Goal: Use online tool/utility: Utilize a website feature to perform a specific function

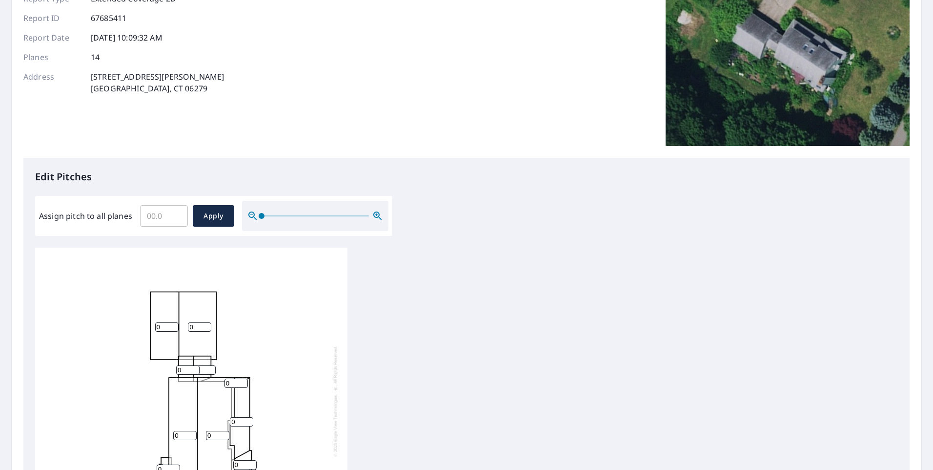
scroll to position [114, 0]
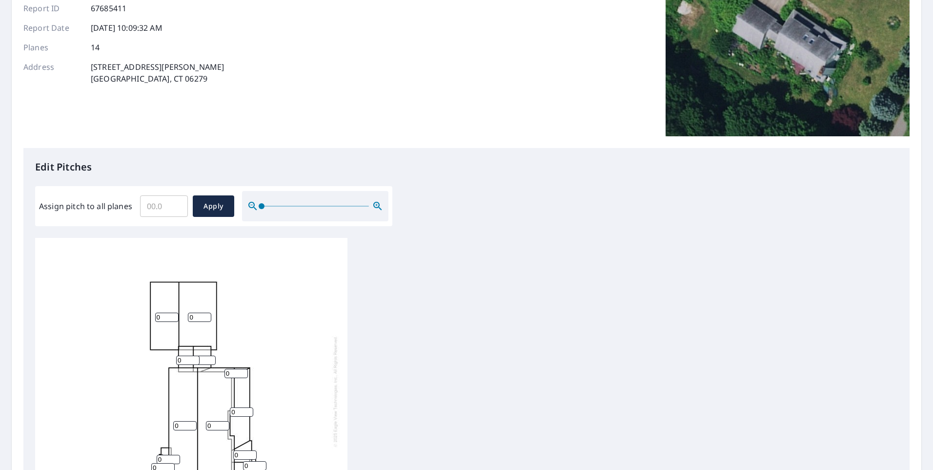
click at [160, 312] on input "0" at bounding box center [166, 316] width 23 height 9
type input "010"
click at [197, 312] on input "0" at bounding box center [199, 316] width 23 height 9
type input "10"
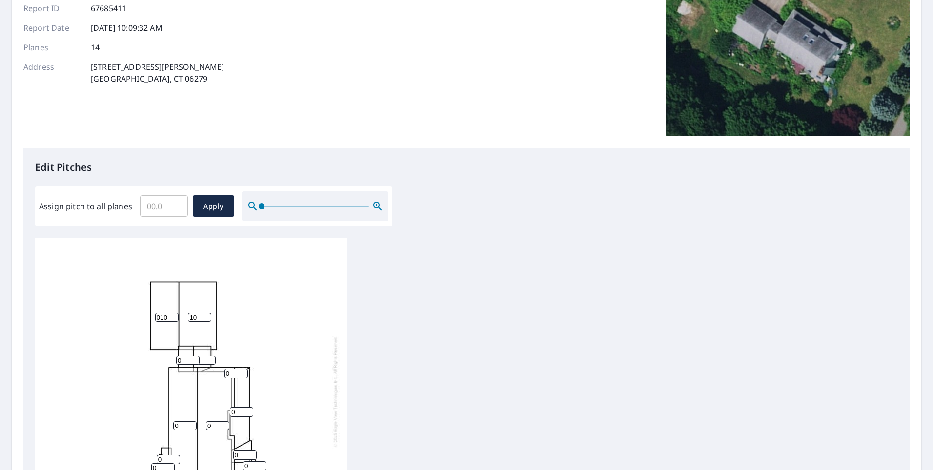
click at [161, 312] on input "010" at bounding box center [166, 316] width 23 height 9
type input "10"
click at [172, 320] on div "0 0 10 10 0 0 0 0 0 0 0 0 0 0" at bounding box center [191, 391] width 312 height 307
click at [185, 355] on input "0" at bounding box center [187, 359] width 23 height 9
type input "10"
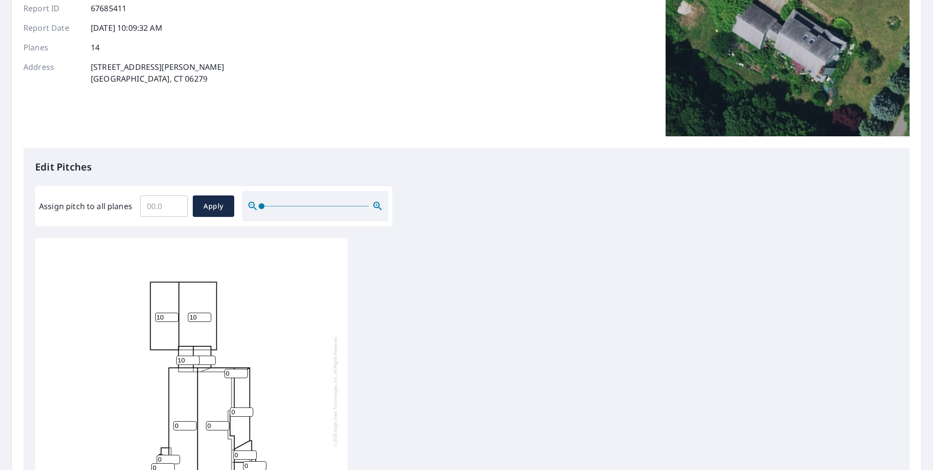
click at [229, 346] on div "0 0 10 10 0 0 0 10 0 0 0 0 0 0" at bounding box center [191, 391] width 312 height 307
click at [235, 369] on input "0" at bounding box center [236, 373] width 23 height 9
type input "5"
click at [240, 407] on input "0" at bounding box center [241, 411] width 23 height 9
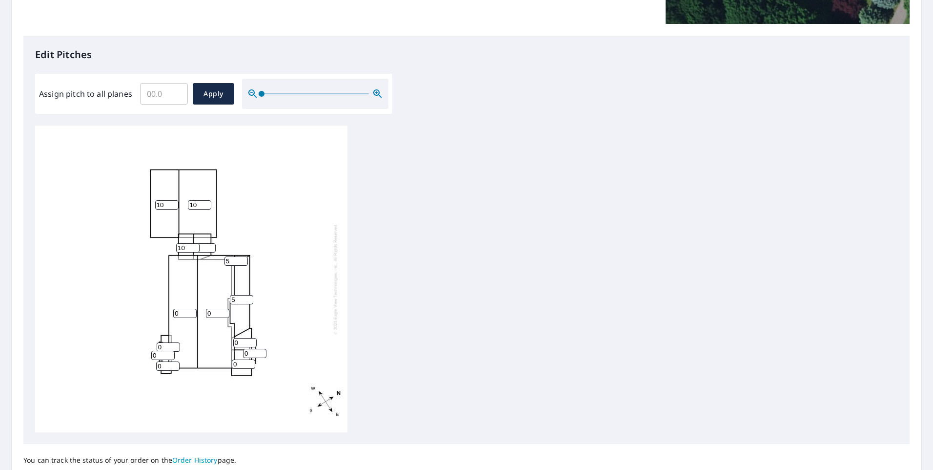
scroll to position [272, 0]
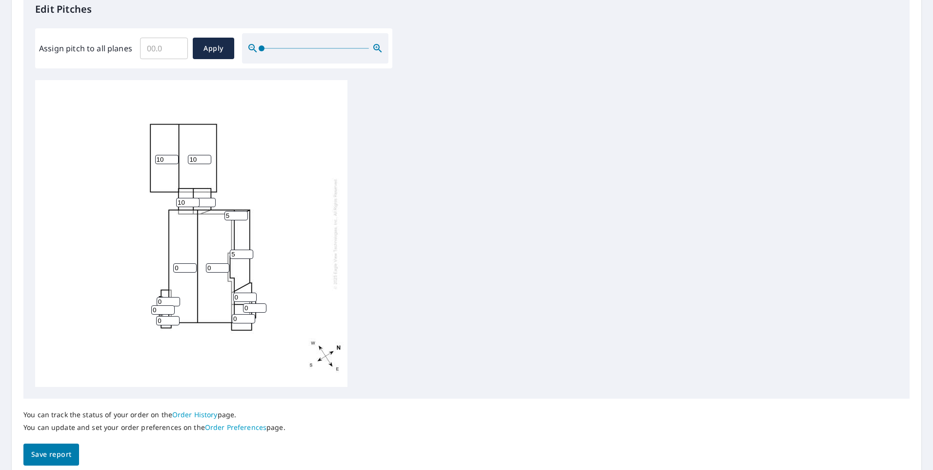
type input "5"
click at [239, 292] on input "0" at bounding box center [244, 296] width 23 height 9
type input "5"
click at [247, 303] on input "0" at bounding box center [254, 307] width 23 height 9
type input "5"
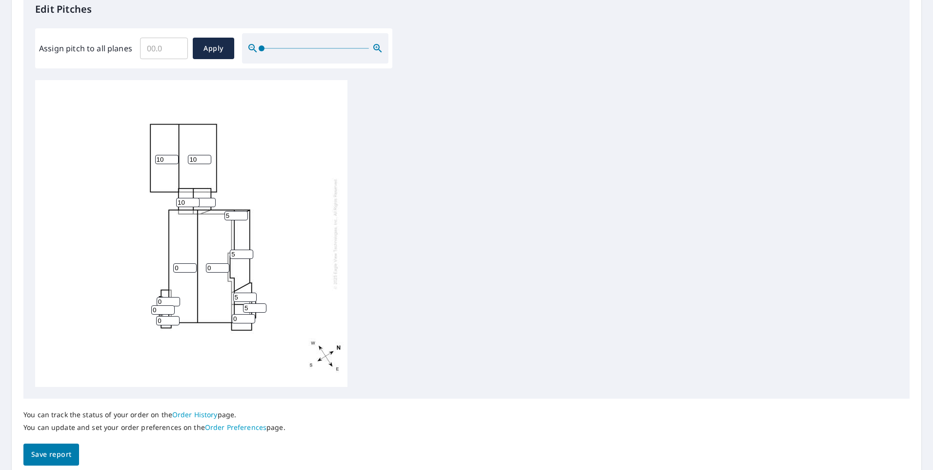
click at [238, 314] on input "0" at bounding box center [243, 318] width 23 height 9
type input "5"
click at [178, 263] on input "0" at bounding box center [184, 267] width 23 height 9
type input "10"
click at [219, 263] on input "0" at bounding box center [217, 267] width 23 height 9
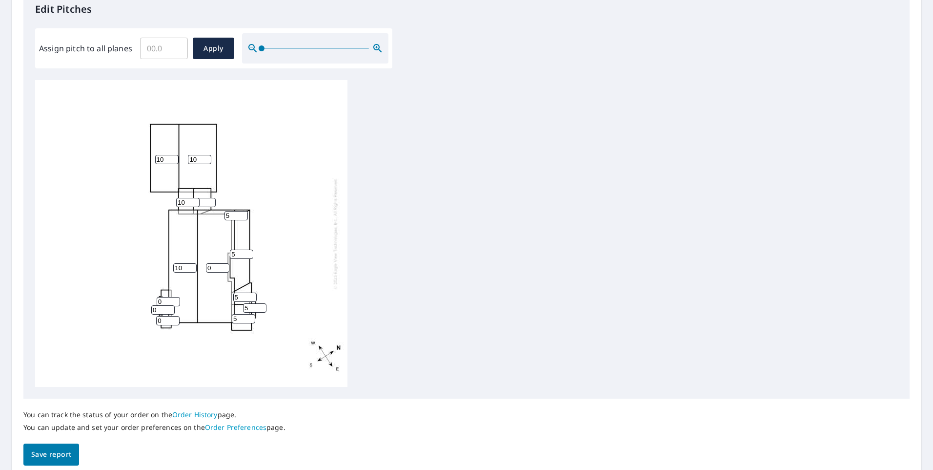
click at [219, 263] on input "0" at bounding box center [217, 267] width 23 height 9
type input "10"
click at [206, 296] on div "10 10 10 10 5 5 0 10 5 0 5 0 5 0" at bounding box center [191, 233] width 312 height 307
click at [163, 297] on input "0" at bounding box center [168, 301] width 23 height 9
type input "4"
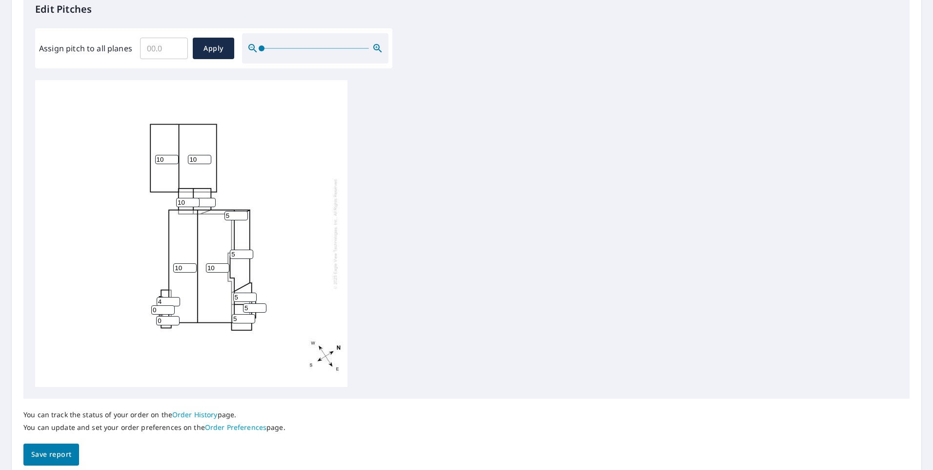
click at [159, 305] on input "0" at bounding box center [162, 309] width 23 height 9
type input "4"
click at [164, 316] on input "0" at bounding box center [167, 320] width 23 height 9
type input "4"
